Goal: Information Seeking & Learning: Learn about a topic

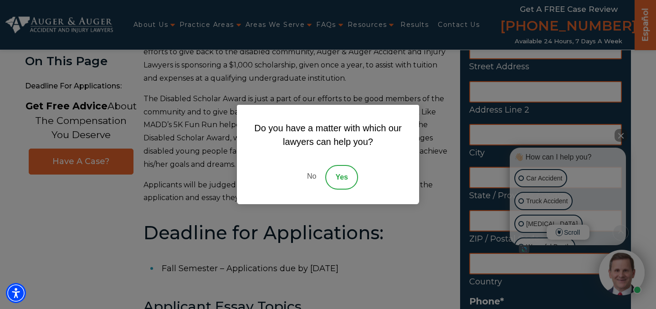
scroll to position [248, 0]
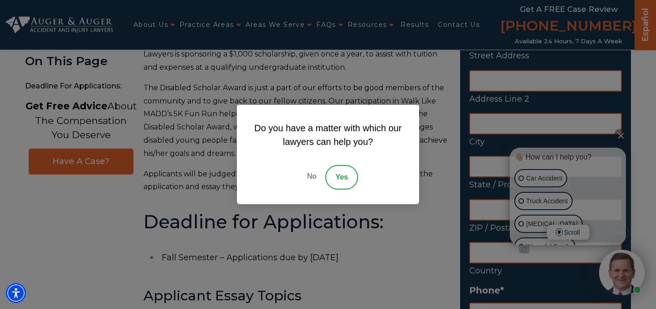
click at [309, 178] on link "No" at bounding box center [311, 177] width 27 height 25
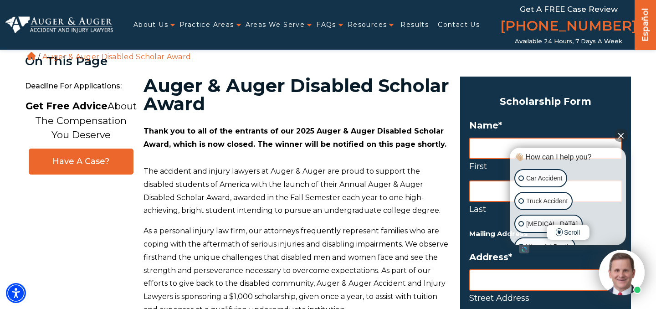
scroll to position [0, 0]
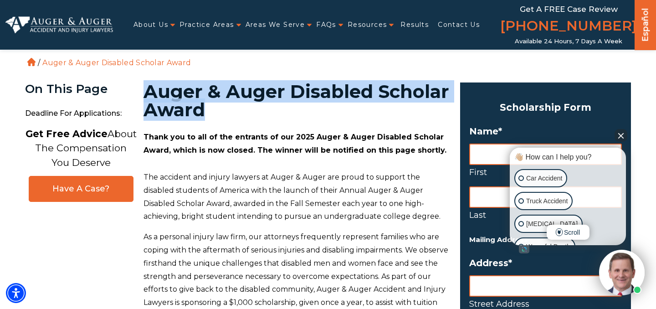
drag, startPoint x: 148, startPoint y: 95, endPoint x: 298, endPoint y: 104, distance: 150.7
click at [298, 104] on h1 "Auger & Auger Disabled Scholar Award" at bounding box center [297, 100] width 306 height 36
copy h1 "Auger & Auger Disabled Scholar Award"
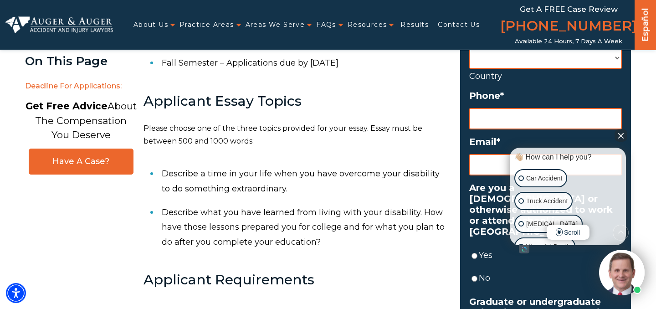
scroll to position [449, 0]
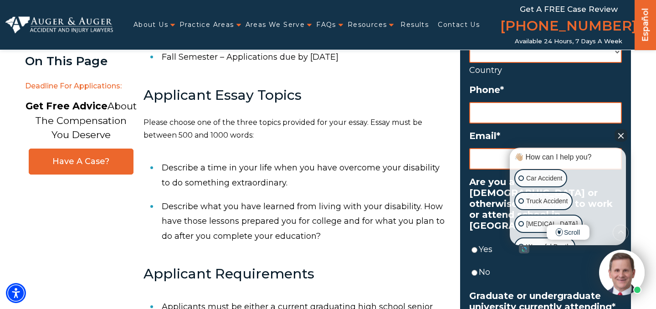
drag, startPoint x: 368, startPoint y: 122, endPoint x: 314, endPoint y: 243, distance: 132.4
click at [309, 247] on div "Thank you to all of the entrants of our 2025 Auger & Auger Disabled Scholar Awa…" at bounding box center [297, 75] width 306 height 787
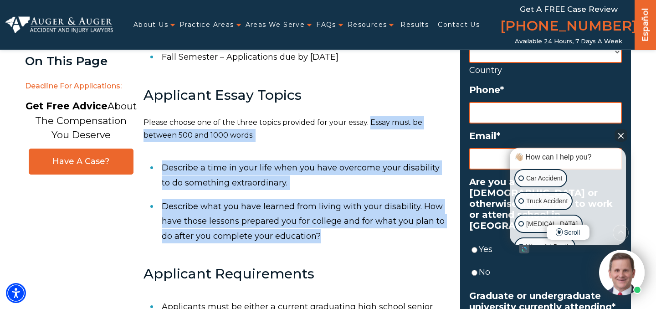
drag, startPoint x: 320, startPoint y: 238, endPoint x: 370, endPoint y: 119, distance: 128.9
click at [370, 119] on div "Thank you to all of the entrants of our 2025 Auger & Auger Disabled Scholar Awa…" at bounding box center [297, 75] width 306 height 787
copy div "Essay must be between 500 and 1000 words: Describe a time in your life when you…"
click at [644, 247] on div "👋🏼 How can I help you? 👋🏼 How can I help you? 👋🏼 How can I help you? Car Accide…" at bounding box center [584, 221] width 125 height 157
click at [236, 172] on li "Describe a time in your life when you have overcome your disability to do somet…" at bounding box center [306, 175] width 288 height 39
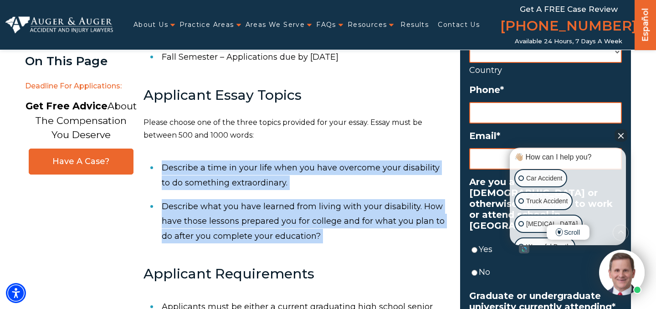
drag, startPoint x: 162, startPoint y: 166, endPoint x: 321, endPoint y: 251, distance: 180.2
click at [321, 251] on div "Thank you to all of the entrants of our 2025 Auger & Auger Disabled Scholar Awa…" at bounding box center [297, 75] width 306 height 787
copy div "Describe a time in your life when you have overcome your disability to do somet…"
click at [352, 259] on div "Thank you to all of the entrants of our 2025 Auger & Auger Disabled Scholar Awa…" at bounding box center [297, 75] width 306 height 787
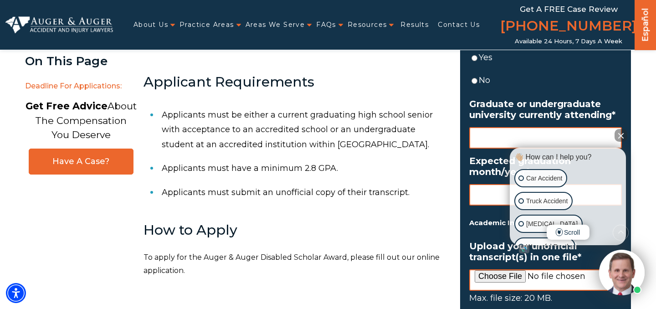
scroll to position [642, 0]
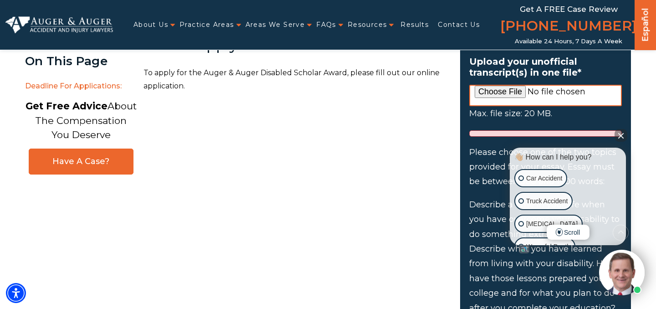
scroll to position [826, 0]
